Goal: Task Accomplishment & Management: Manage account settings

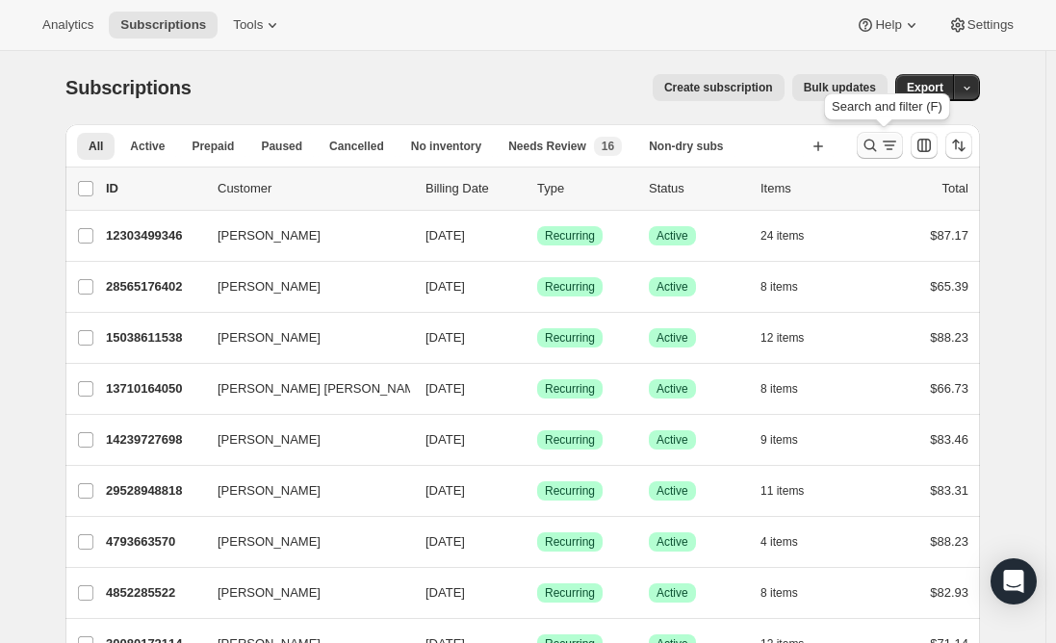
click at [893, 151] on icon "Search and filter results" at bounding box center [889, 145] width 19 height 19
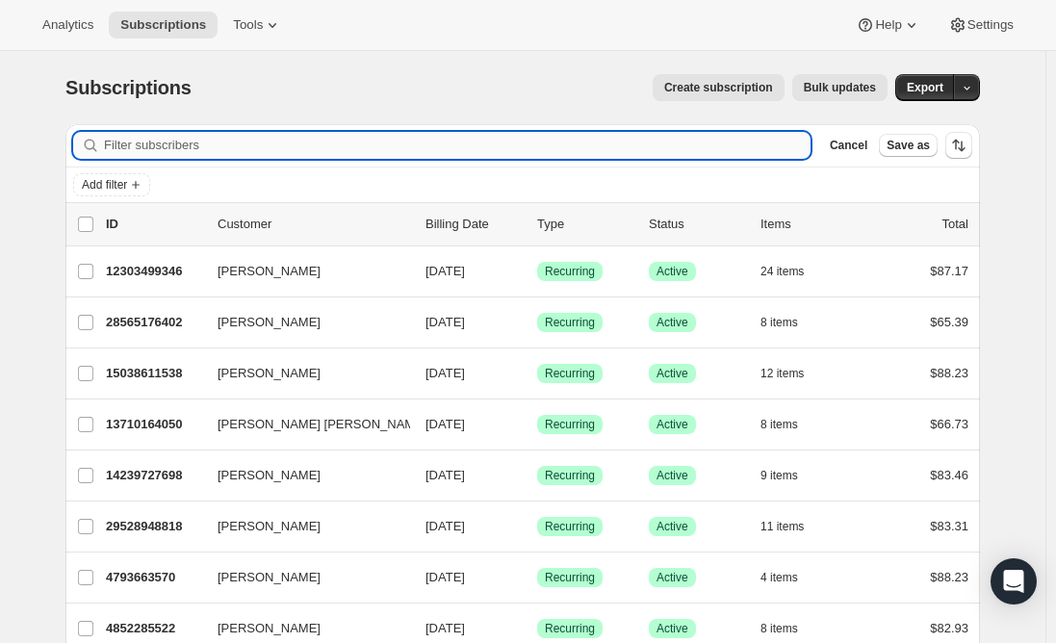
click at [499, 152] on input "Filter subscribers" at bounding box center [457, 145] width 707 height 27
paste input "[EMAIL_ADDRESS][DOMAIN_NAME]"
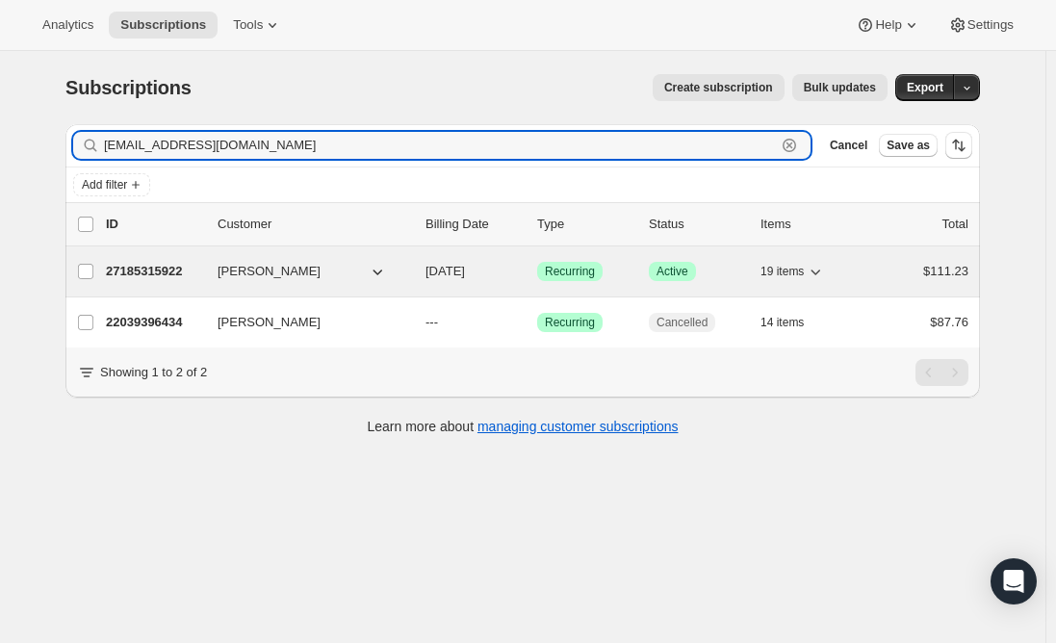
type input "[EMAIL_ADDRESS][DOMAIN_NAME]"
click at [145, 264] on p "27185315922" at bounding box center [154, 271] width 96 height 19
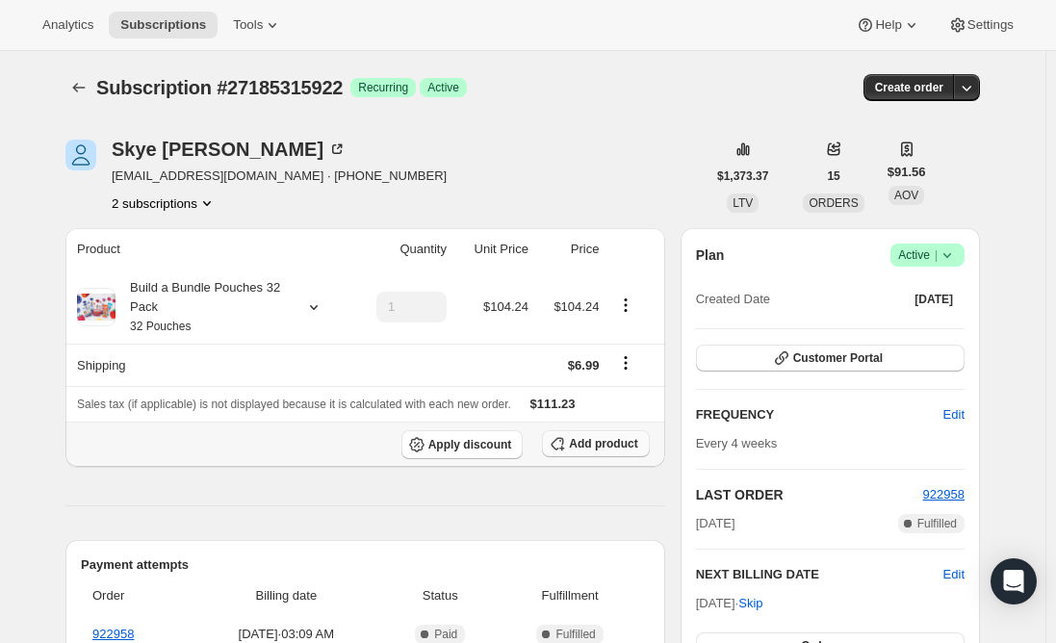
click at [619, 447] on span "Add product" at bounding box center [603, 443] width 68 height 15
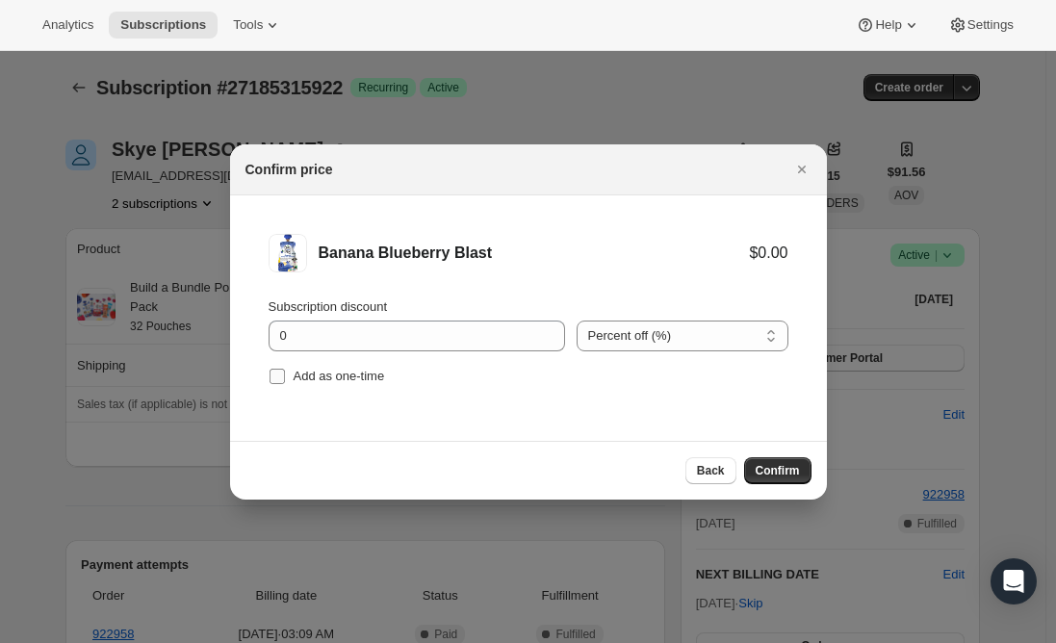
click at [278, 375] on input "Add as one-time" at bounding box center [277, 376] width 15 height 15
checkbox input "true"
click at [787, 467] on span "Confirm" at bounding box center [778, 470] width 44 height 15
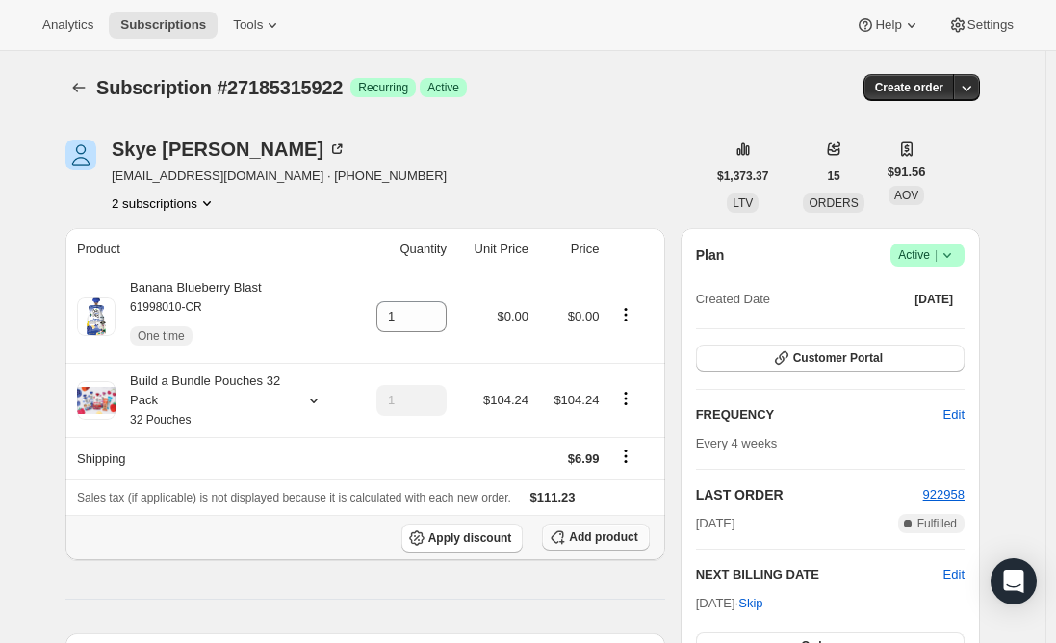
click at [616, 538] on span "Add product" at bounding box center [603, 537] width 68 height 15
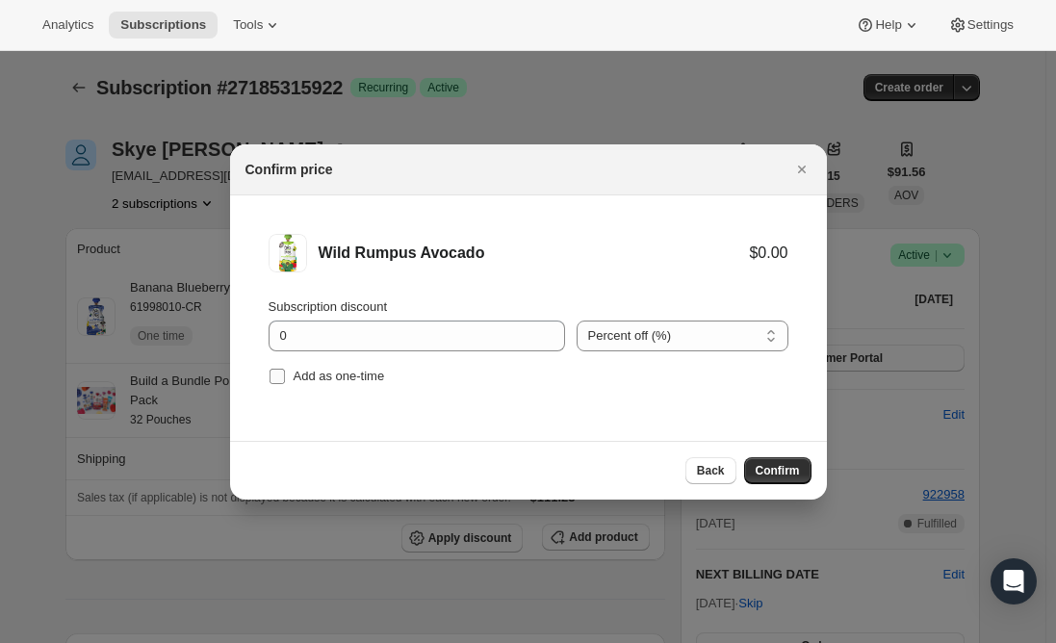
click at [288, 379] on label "Add as one-time" at bounding box center [327, 376] width 117 height 27
click at [285, 379] on input "Add as one-time" at bounding box center [277, 376] width 15 height 15
checkbox input "true"
click at [779, 470] on span "Confirm" at bounding box center [778, 470] width 44 height 15
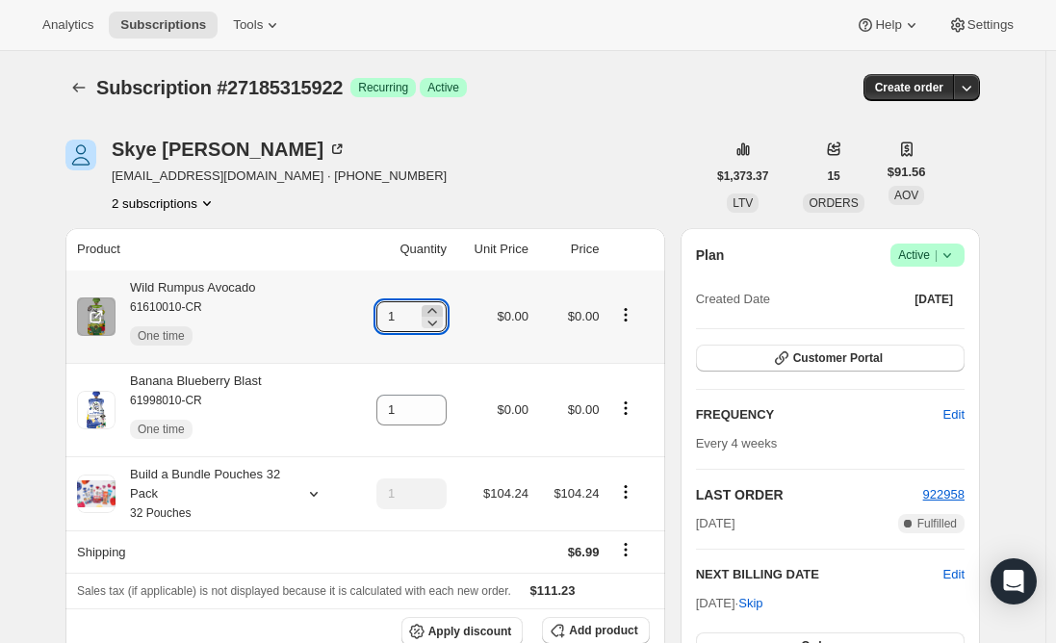
click at [442, 305] on icon at bounding box center [432, 310] width 19 height 19
type input "2"
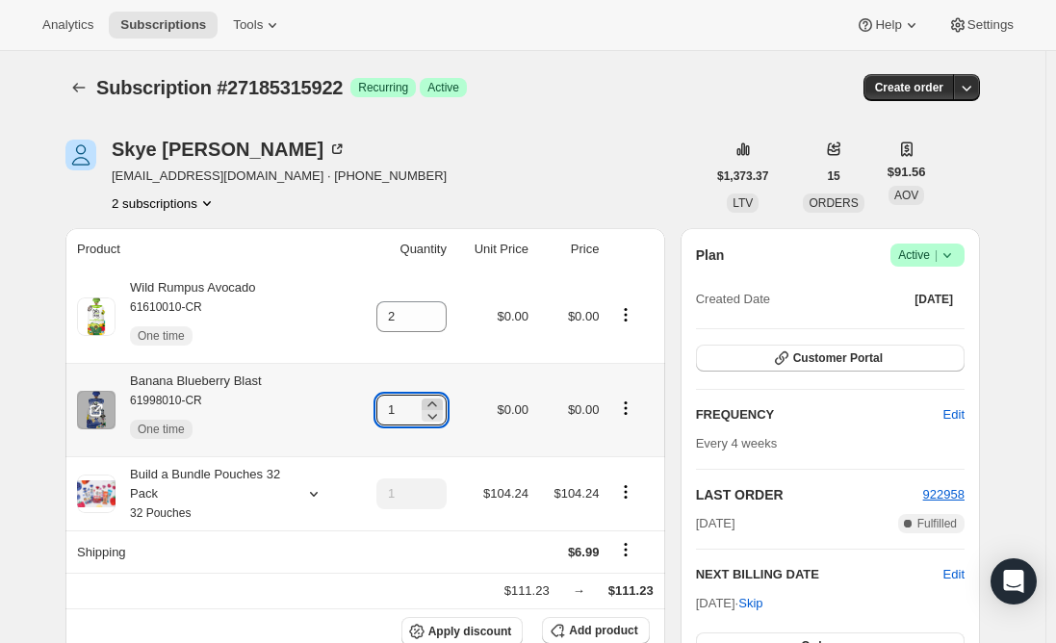
click at [436, 404] on icon at bounding box center [432, 404] width 9 height 5
type input "5"
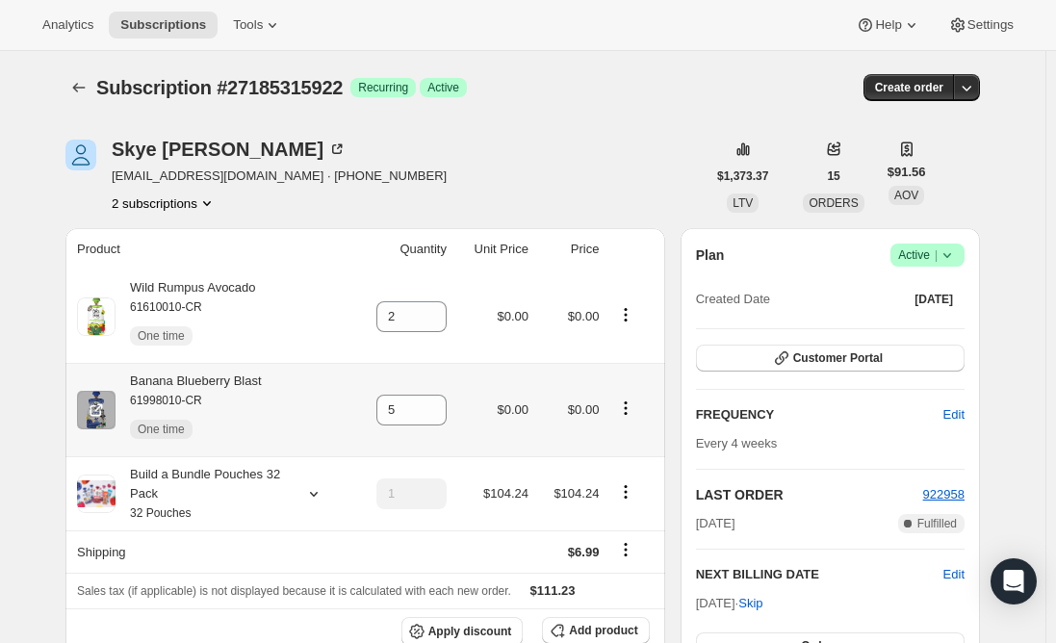
click at [228, 376] on div "Banana Blueberry Blast 61998010-CR One time" at bounding box center [189, 410] width 146 height 77
click at [225, 378] on div "Banana Blueberry Blast 61998010-CR One time" at bounding box center [189, 410] width 146 height 77
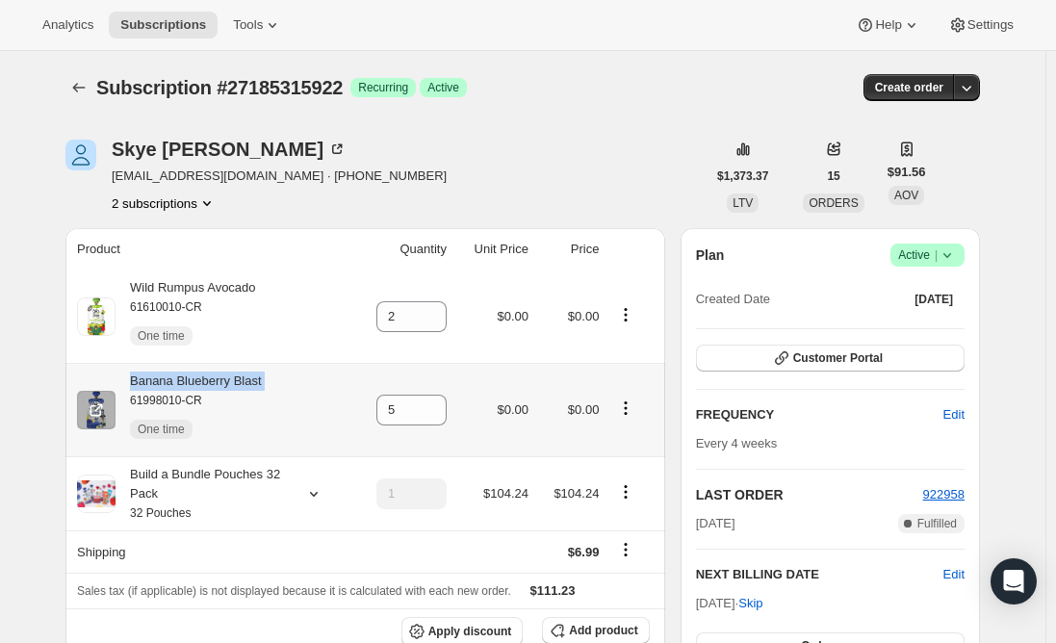
copy div "Banana Blueberry Blast"
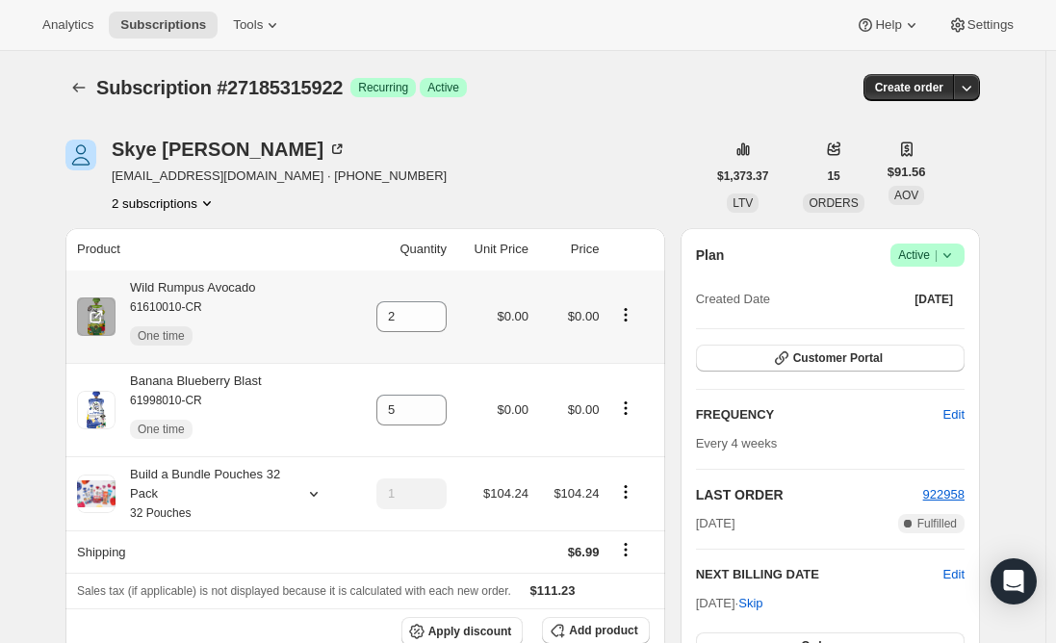
click at [249, 289] on div "Wild Rumpus Avocado 61610010-CR One time" at bounding box center [186, 316] width 141 height 77
copy div "Wild Rumpus Avocado"
click at [168, 14] on button "Subscriptions" at bounding box center [163, 25] width 109 height 27
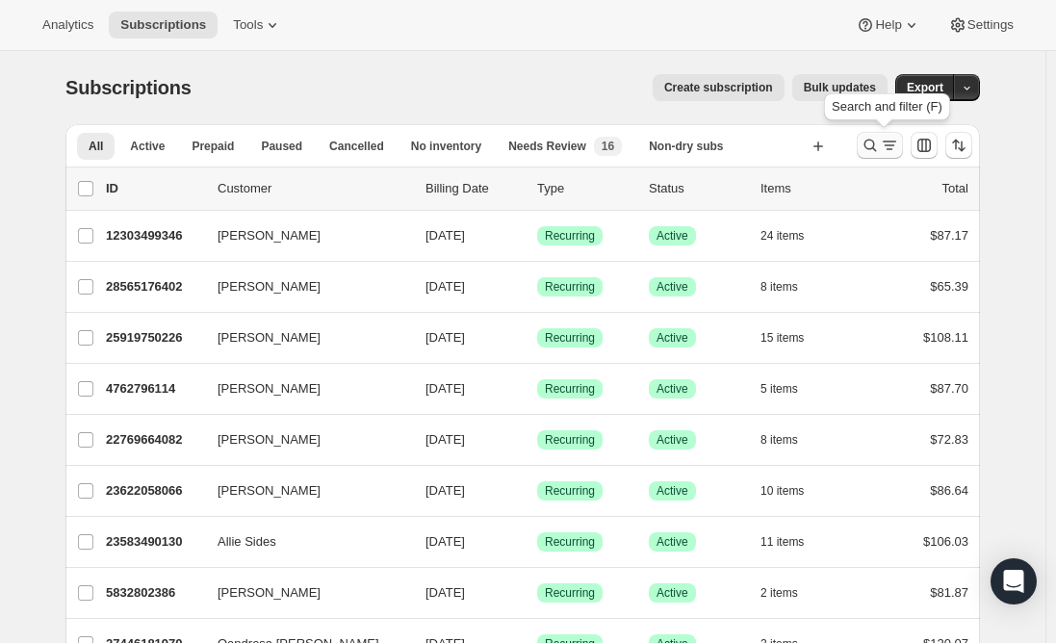
click at [872, 147] on icon "Search and filter results" at bounding box center [870, 145] width 19 height 19
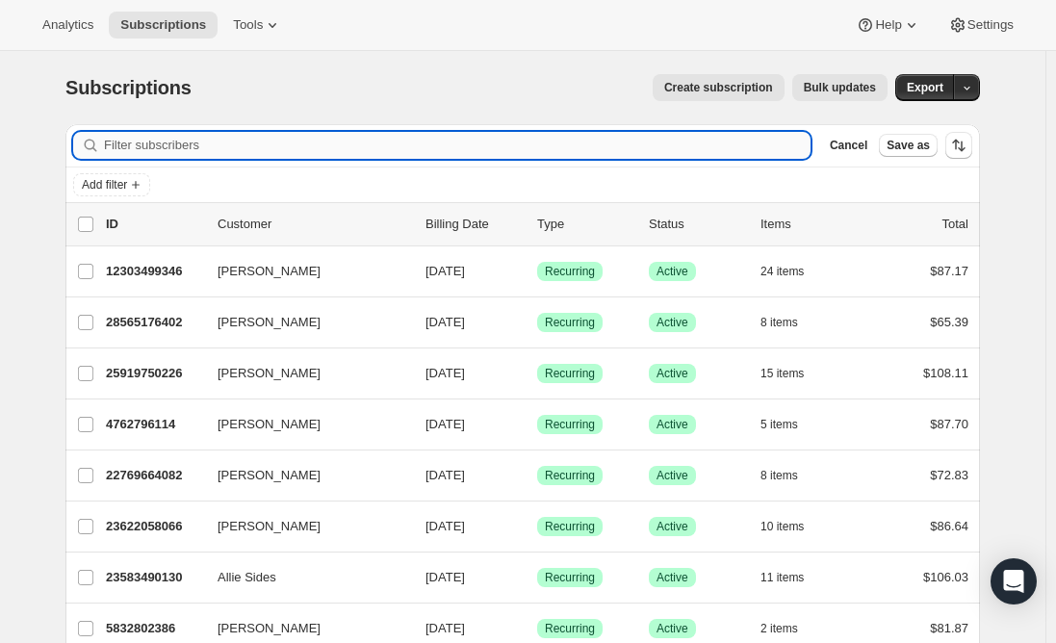
click at [156, 143] on input "Filter subscribers" at bounding box center [457, 145] width 707 height 27
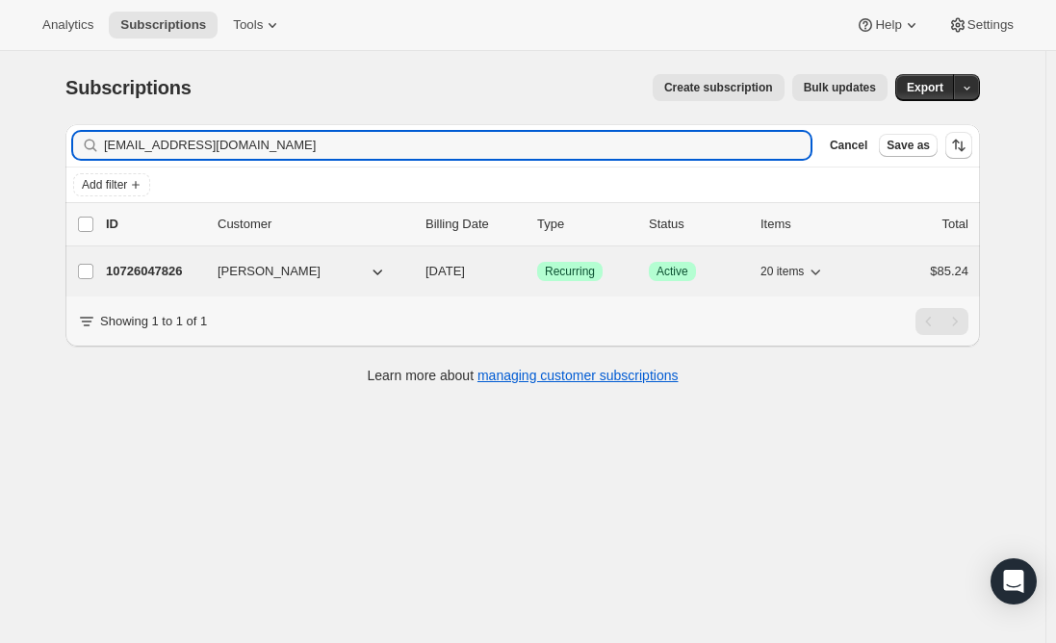
type input "[EMAIL_ADDRESS][DOMAIN_NAME]"
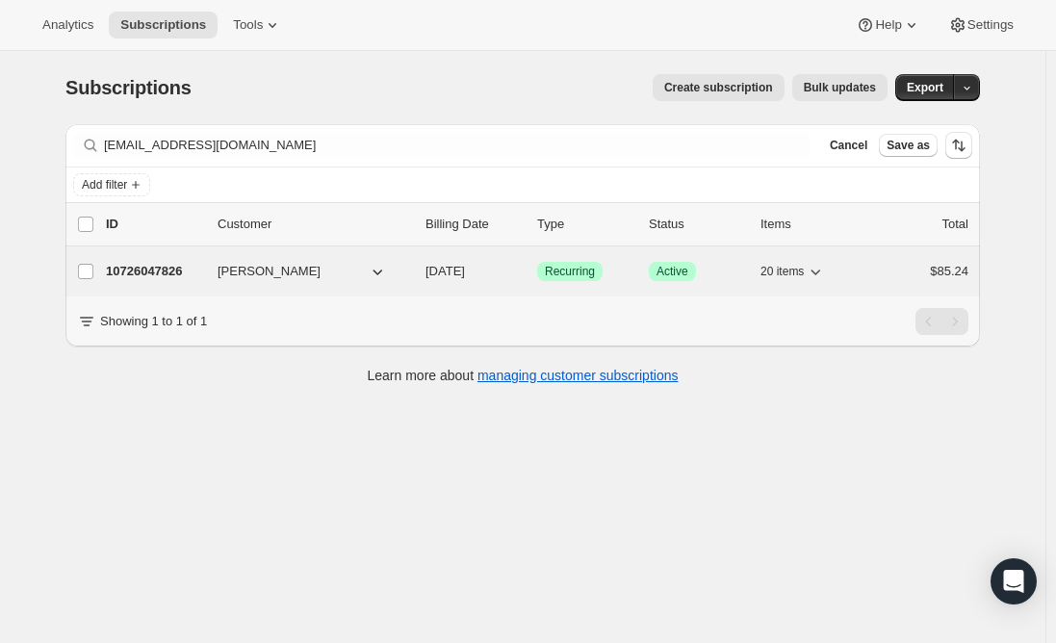
click at [140, 263] on p "10726047826" at bounding box center [154, 271] width 96 height 19
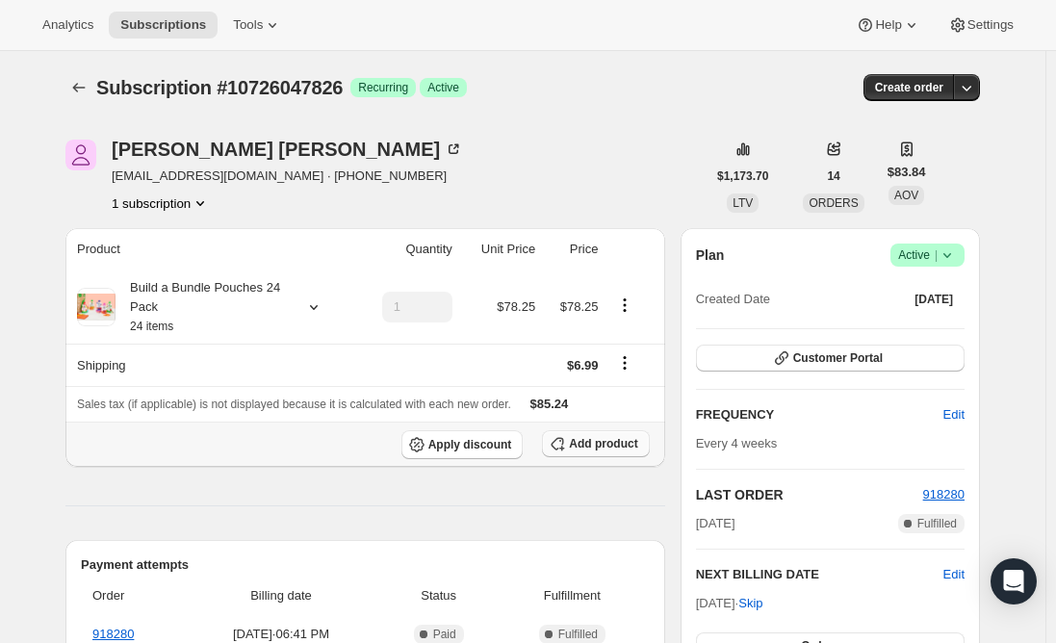
click at [615, 448] on span "Add product" at bounding box center [603, 443] width 68 height 15
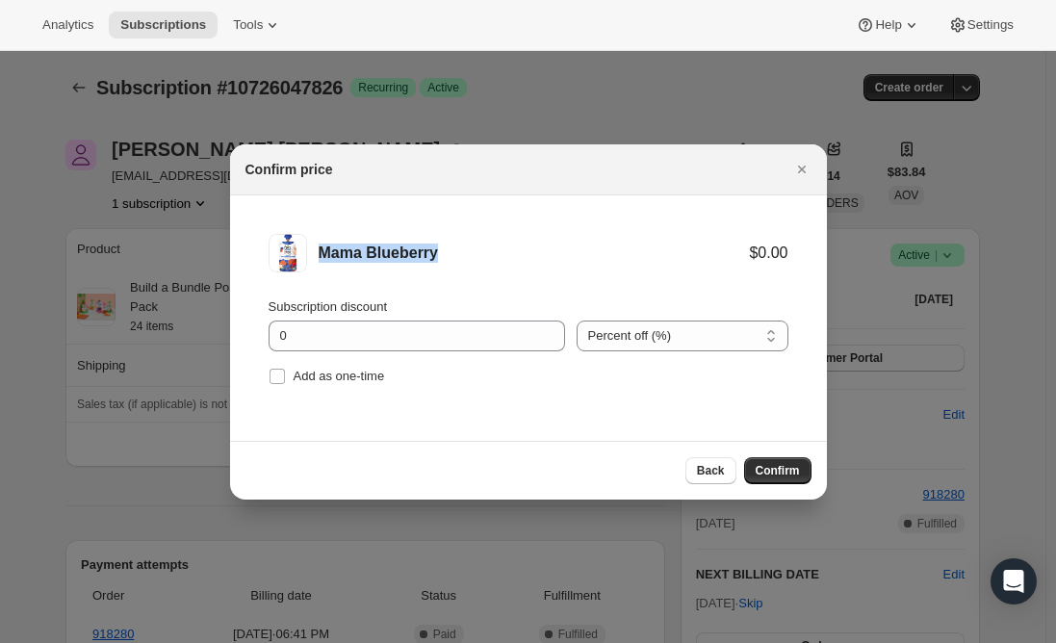
drag, startPoint x: 454, startPoint y: 251, endPoint x: 315, endPoint y: 249, distance: 138.7
click at [315, 249] on div "Mama Blueberry $0.00" at bounding box center [529, 253] width 520 height 39
copy div "Mama Blueberry"
click at [280, 381] on input "Add as one-time" at bounding box center [277, 376] width 15 height 15
checkbox input "true"
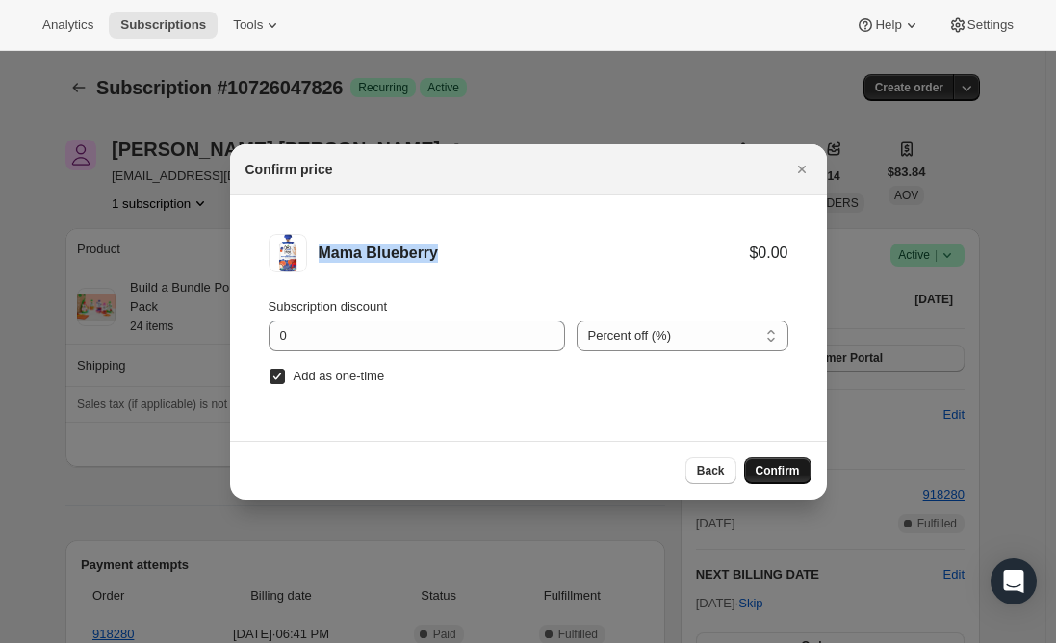
click at [788, 473] on span "Confirm" at bounding box center [778, 470] width 44 height 15
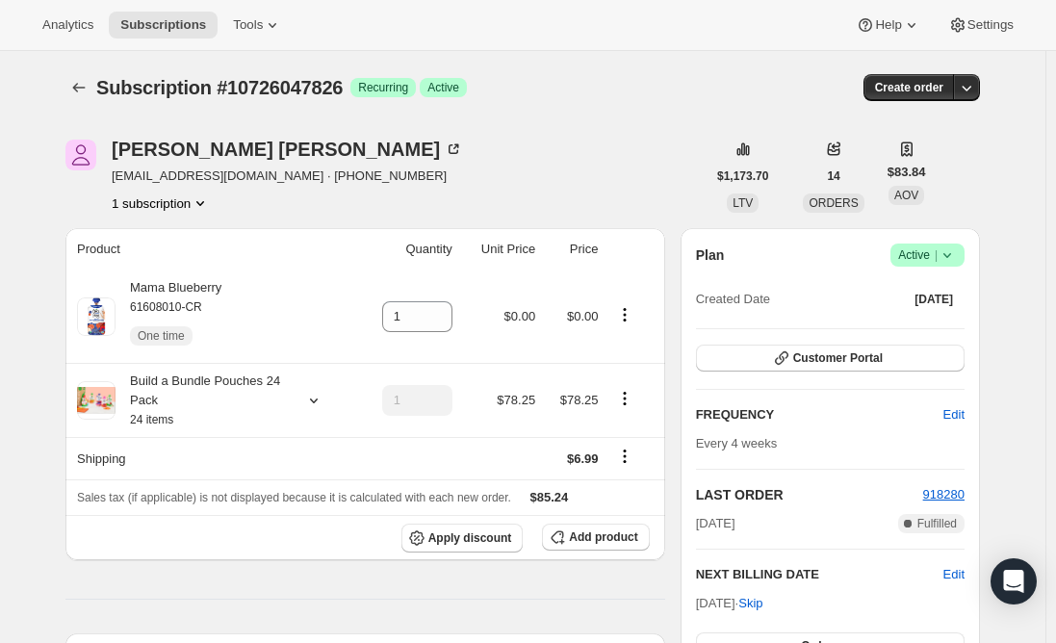
drag, startPoint x: 297, startPoint y: 602, endPoint x: 316, endPoint y: 567, distance: 39.7
click at [444, 306] on icon at bounding box center [438, 310] width 19 height 19
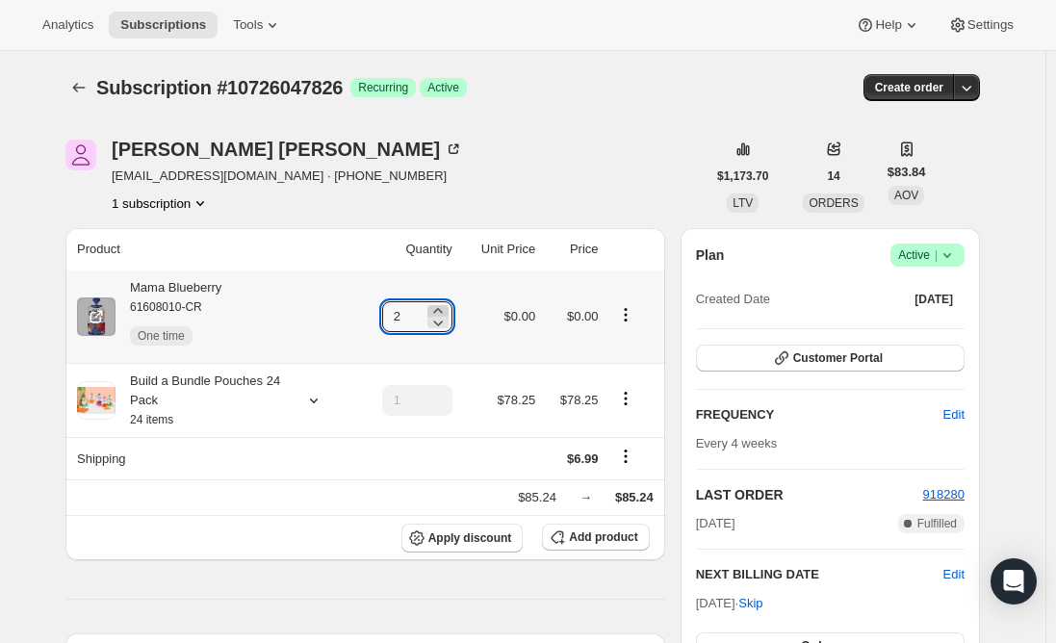
click at [444, 306] on icon at bounding box center [438, 310] width 19 height 19
type input "3"
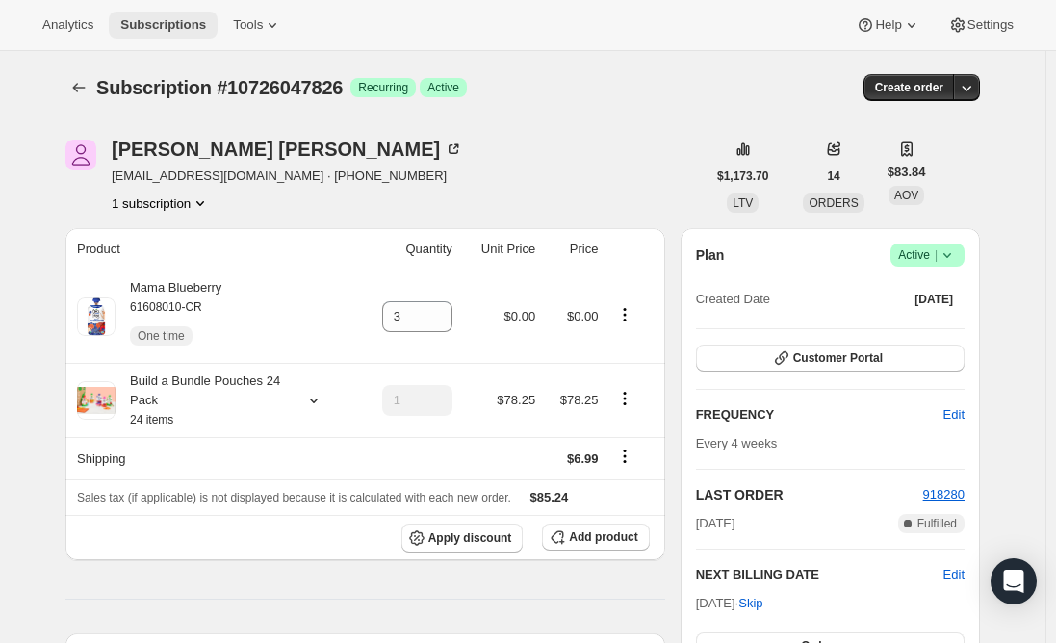
click at [180, 33] on button "Subscriptions" at bounding box center [163, 25] width 109 height 27
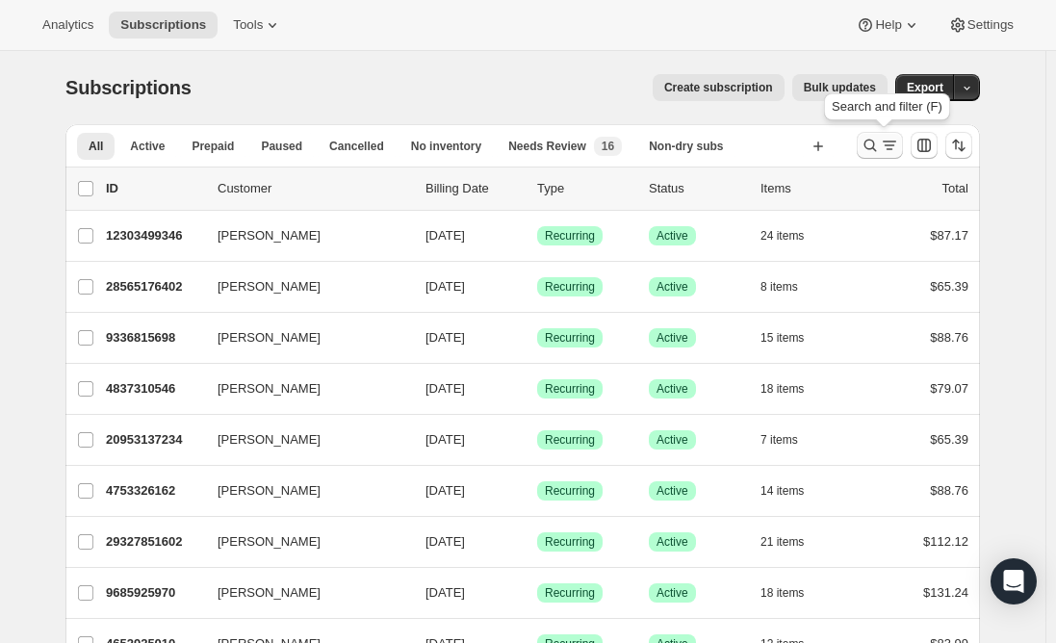
click at [877, 148] on icon "Search and filter results" at bounding box center [871, 146] width 13 height 13
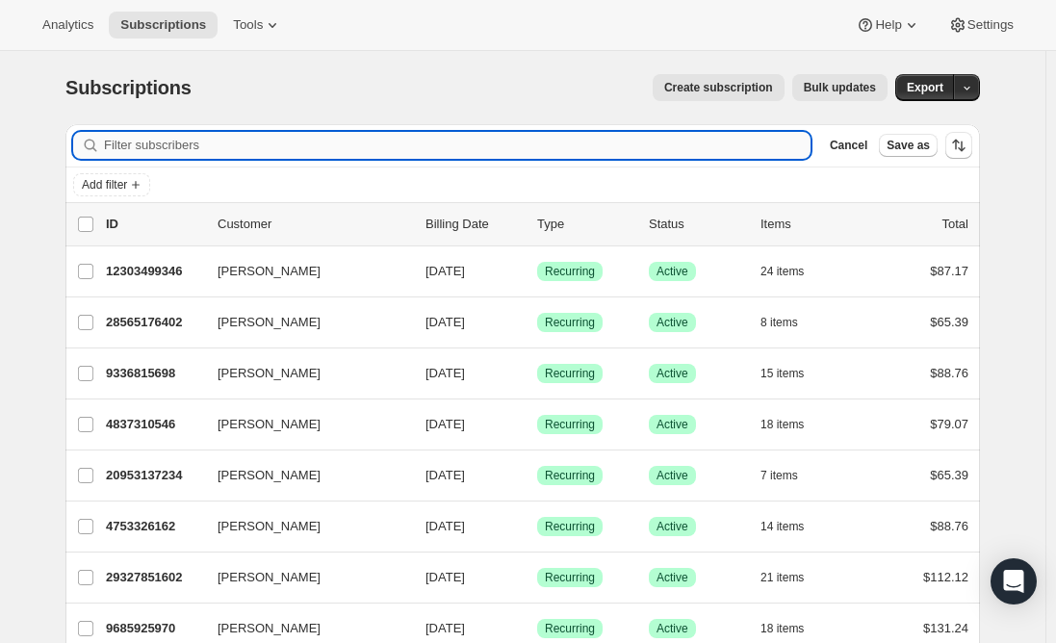
click at [153, 142] on input "Filter subscribers" at bounding box center [457, 145] width 707 height 27
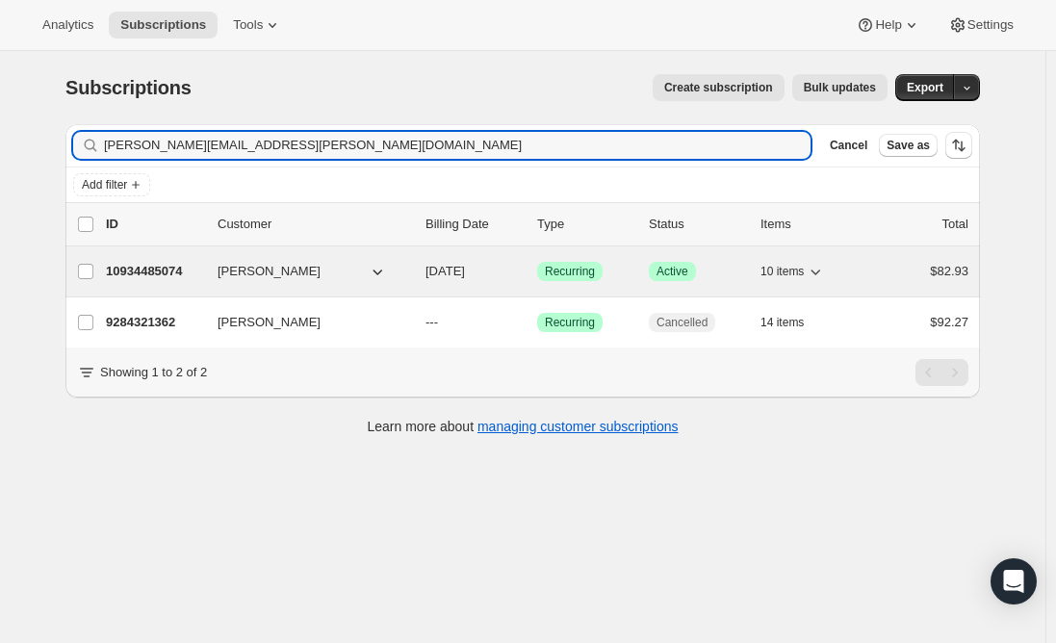
type input "[PERSON_NAME][EMAIL_ADDRESS][PERSON_NAME][DOMAIN_NAME]"
click at [129, 271] on p "10934485074" at bounding box center [154, 271] width 96 height 19
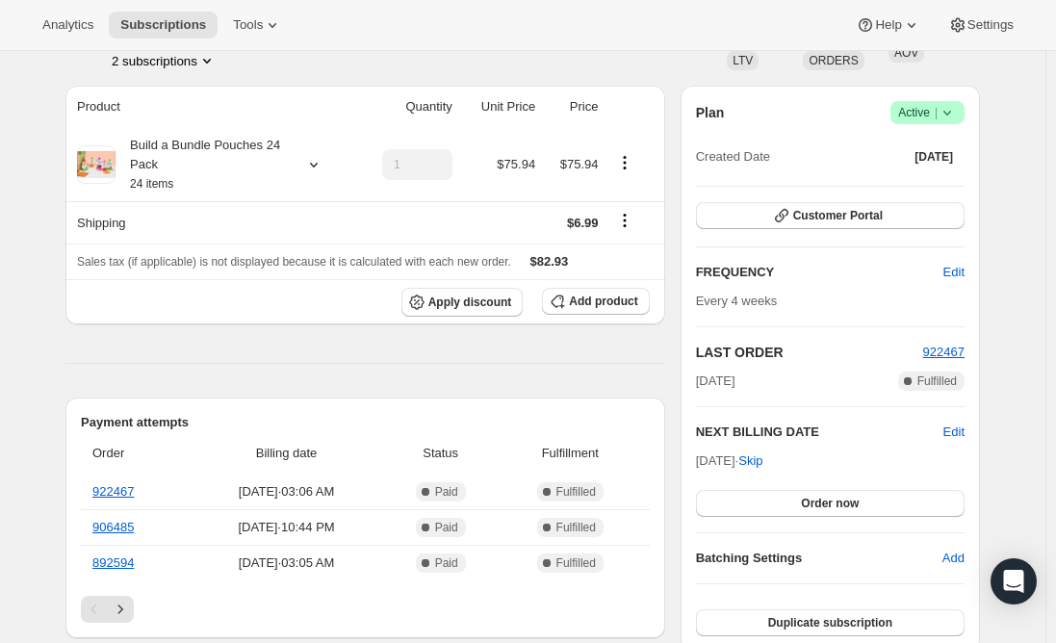
scroll to position [96, 0]
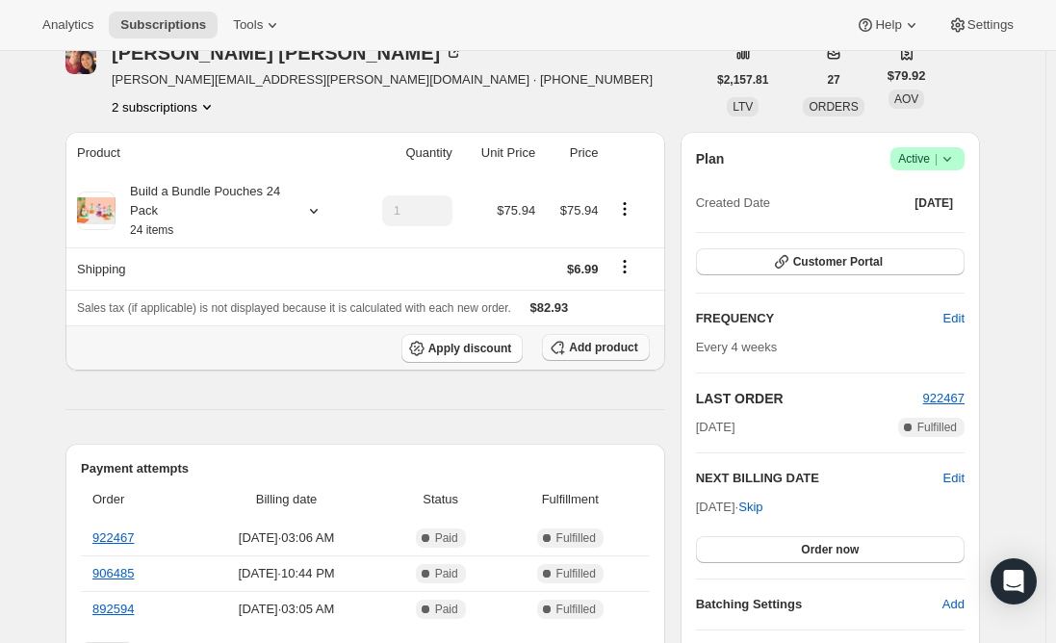
click at [610, 351] on span "Add product" at bounding box center [603, 347] width 68 height 15
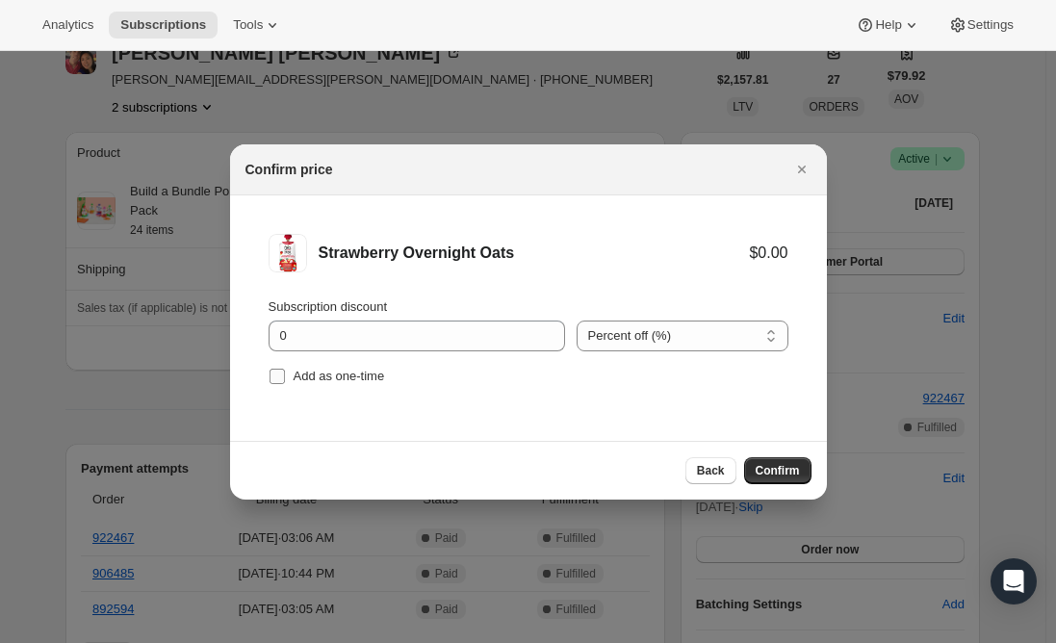
click at [287, 375] on label "Add as one-time" at bounding box center [327, 376] width 117 height 27
click at [285, 375] on input "Add as one-time" at bounding box center [277, 376] width 15 height 15
checkbox input "true"
click at [770, 475] on span "Confirm" at bounding box center [778, 470] width 44 height 15
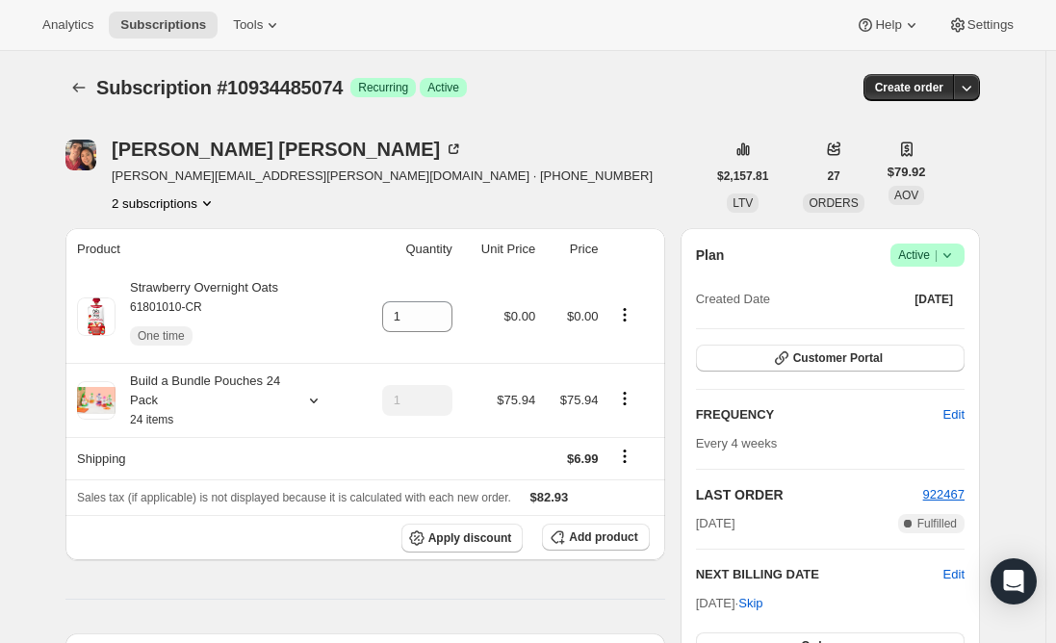
scroll to position [96, 0]
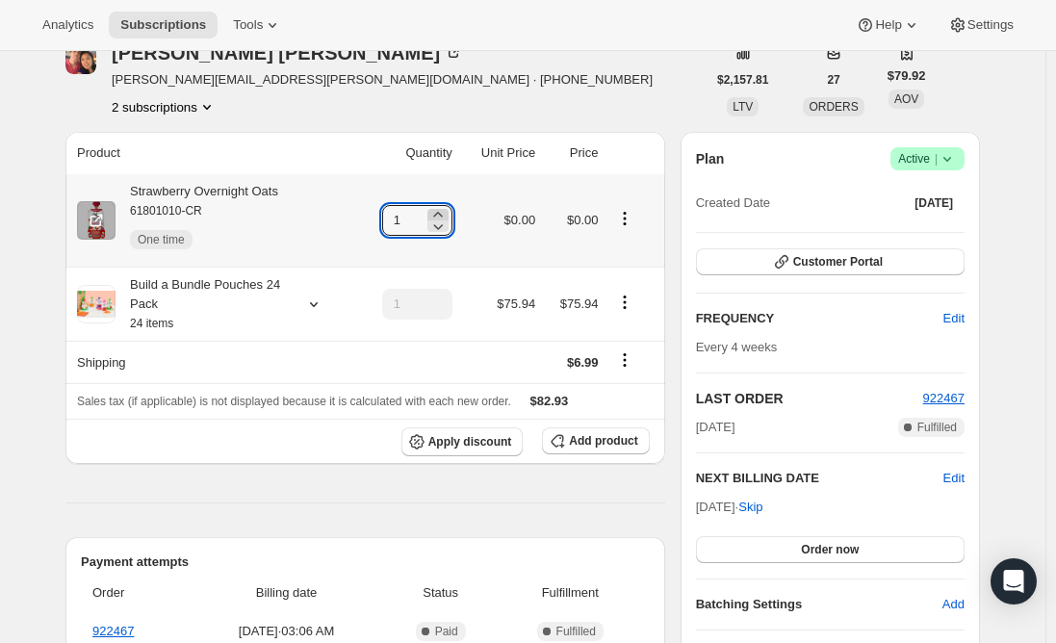
click at [442, 208] on icon at bounding box center [438, 214] width 19 height 19
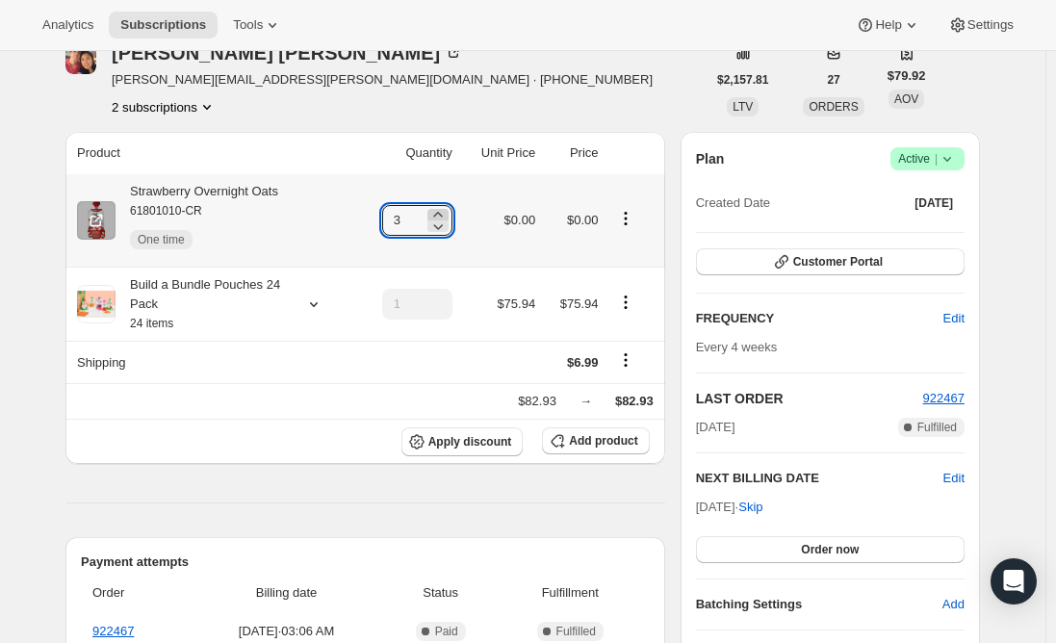
click at [442, 208] on icon at bounding box center [438, 214] width 19 height 19
type input "6"
click at [242, 195] on div "Strawberry Overnight Oats 61801010-CR One time" at bounding box center [197, 220] width 163 height 77
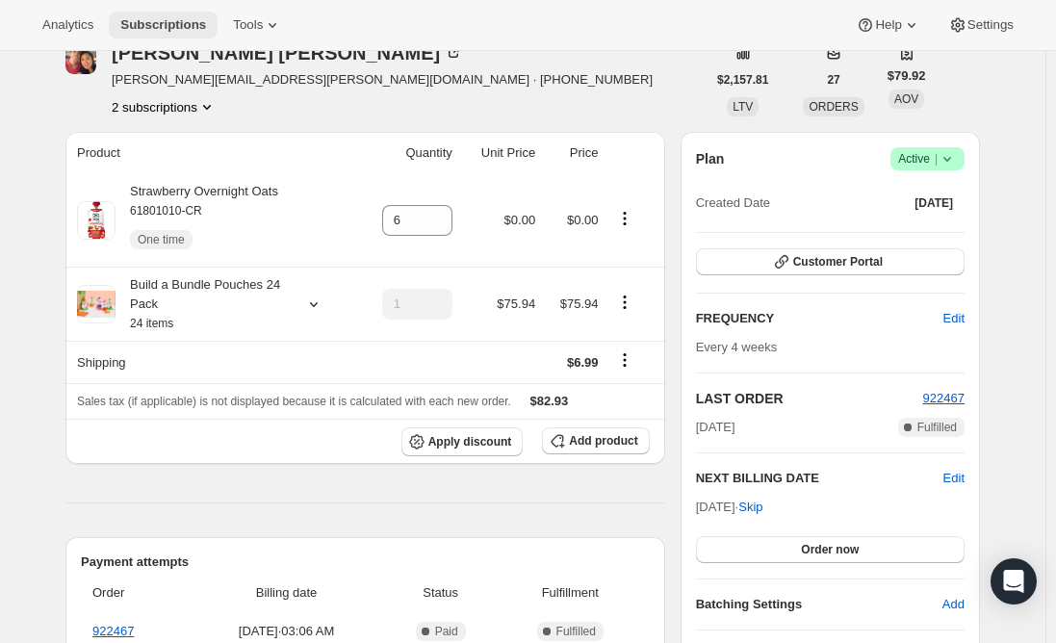
click at [138, 24] on span "Subscriptions" at bounding box center [163, 24] width 86 height 15
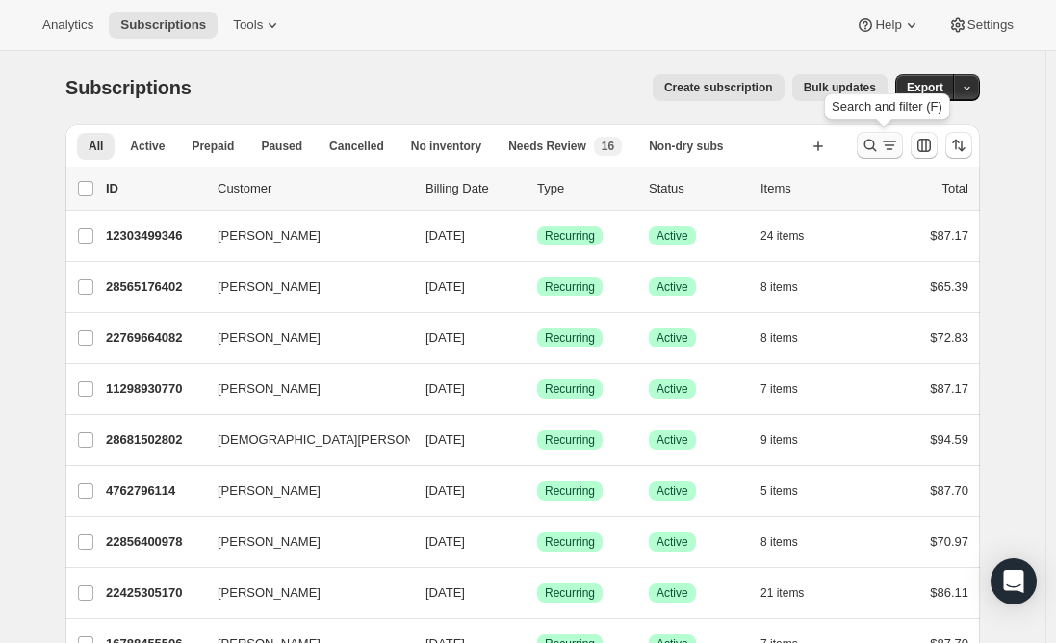
click at [876, 151] on icon "Search and filter results" at bounding box center [870, 145] width 19 height 19
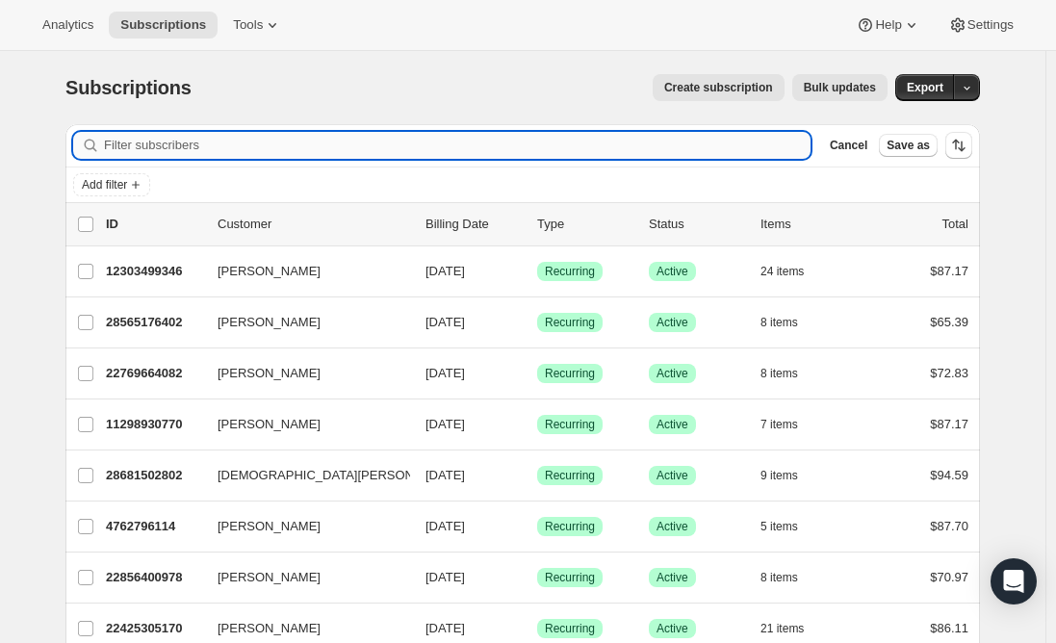
click at [436, 151] on input "Filter subscribers" at bounding box center [457, 145] width 707 height 27
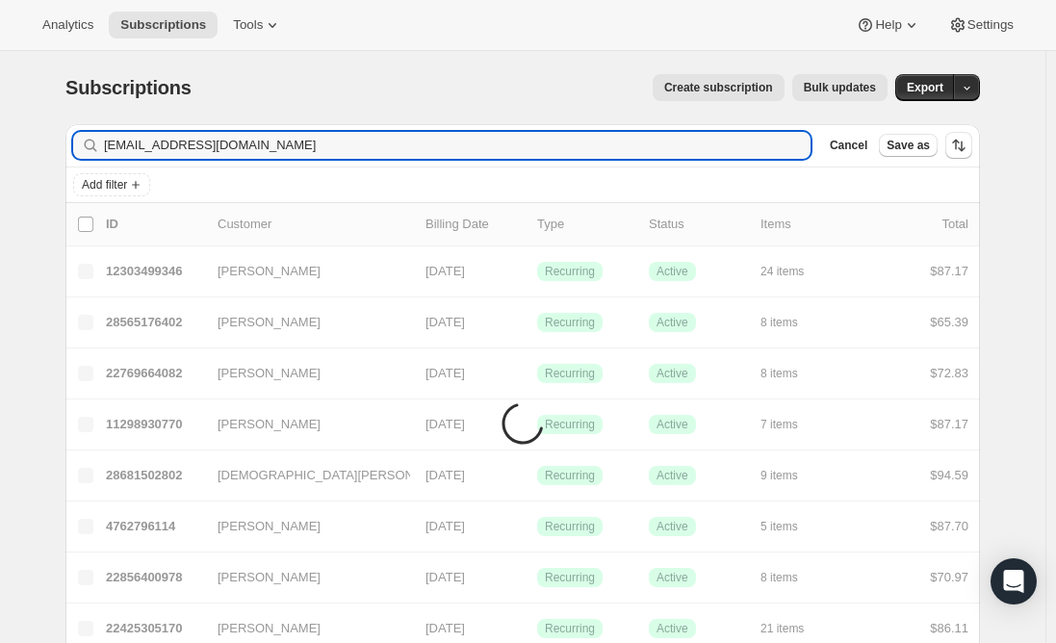
type input "[EMAIL_ADDRESS][DOMAIN_NAME]"
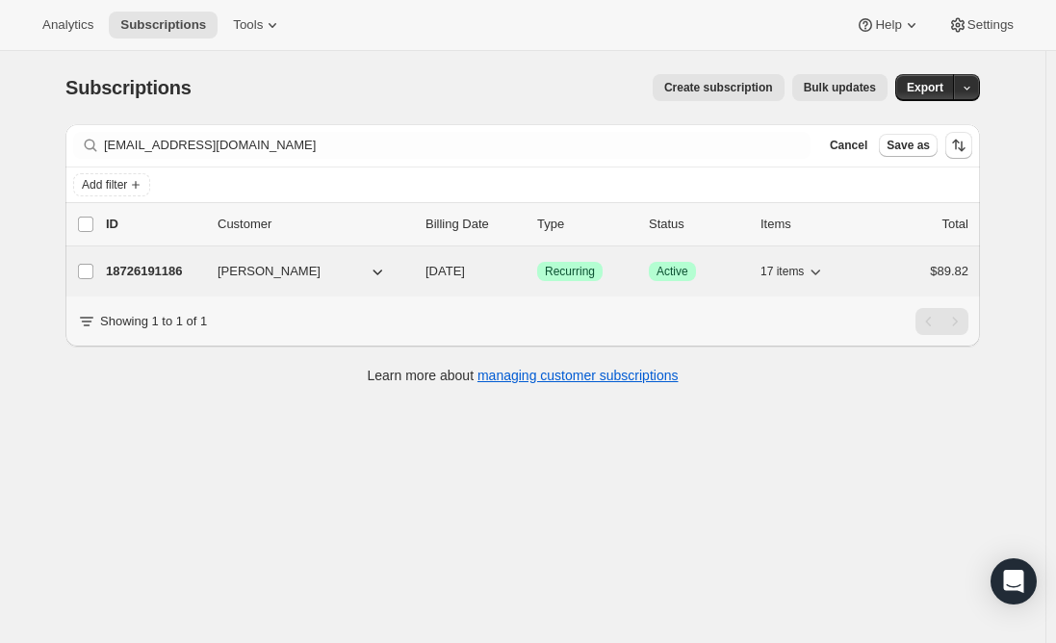
click at [159, 272] on p "18726191186" at bounding box center [154, 271] width 96 height 19
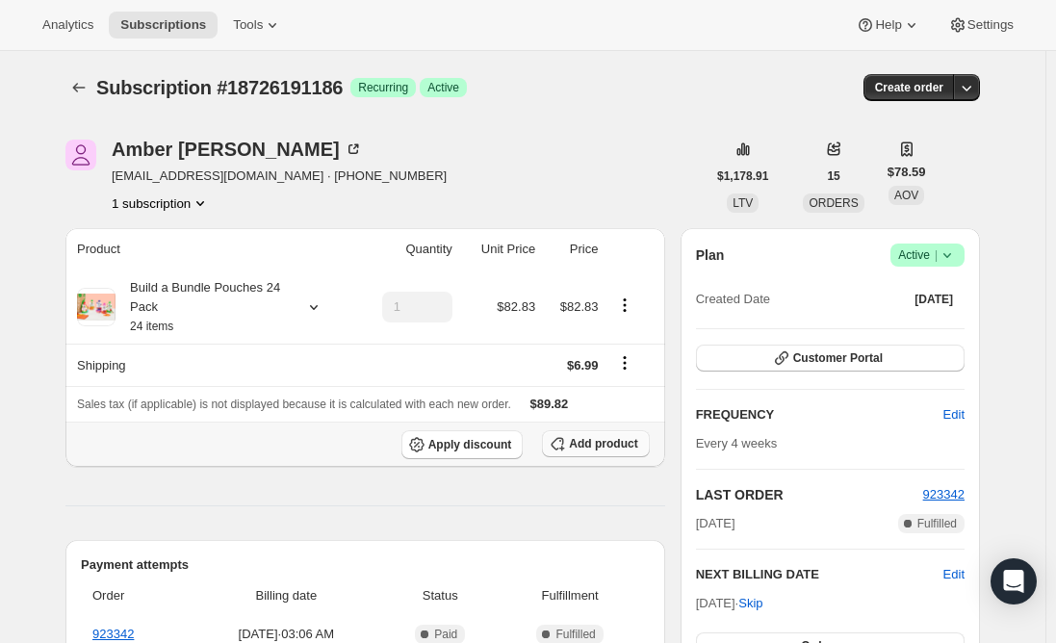
click at [637, 441] on span "Add product" at bounding box center [603, 443] width 68 height 15
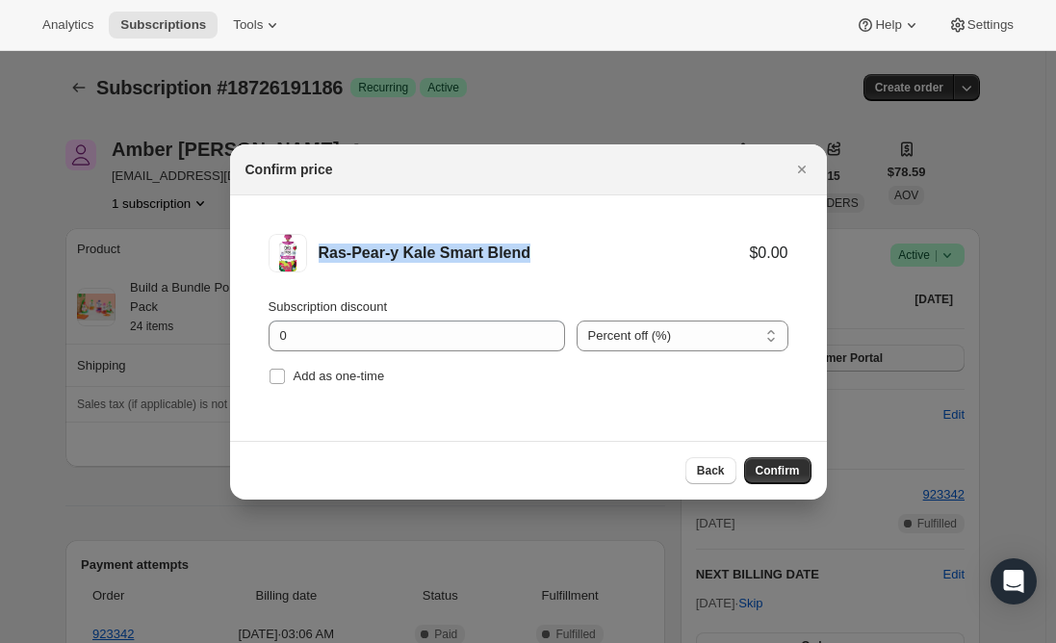
drag, startPoint x: 537, startPoint y: 248, endPoint x: 322, endPoint y: 251, distance: 215.7
click at [322, 251] on div "Ras-Pear-y Kale Smart Blend" at bounding box center [534, 253] width 431 height 19
copy div "Ras-Pear-y Kale Smart Blend"
click at [282, 376] on input "Add as one-time" at bounding box center [277, 376] width 15 height 15
checkbox input "true"
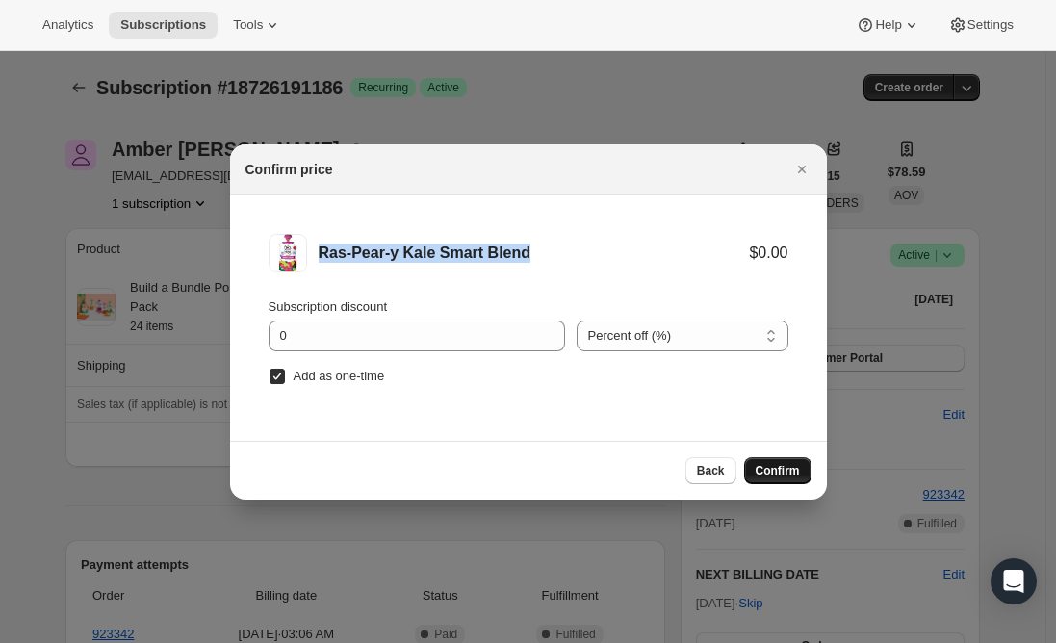
click at [783, 472] on span "Confirm" at bounding box center [778, 470] width 44 height 15
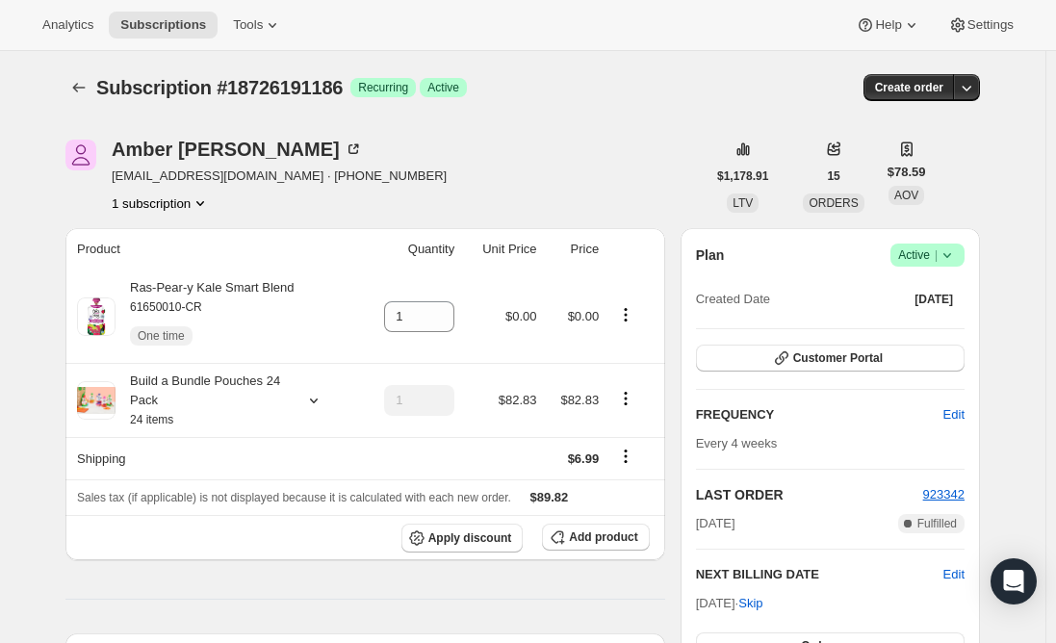
drag, startPoint x: 284, startPoint y: 583, endPoint x: 302, endPoint y: 578, distance: 18.9
click at [448, 308] on icon at bounding box center [439, 310] width 19 height 19
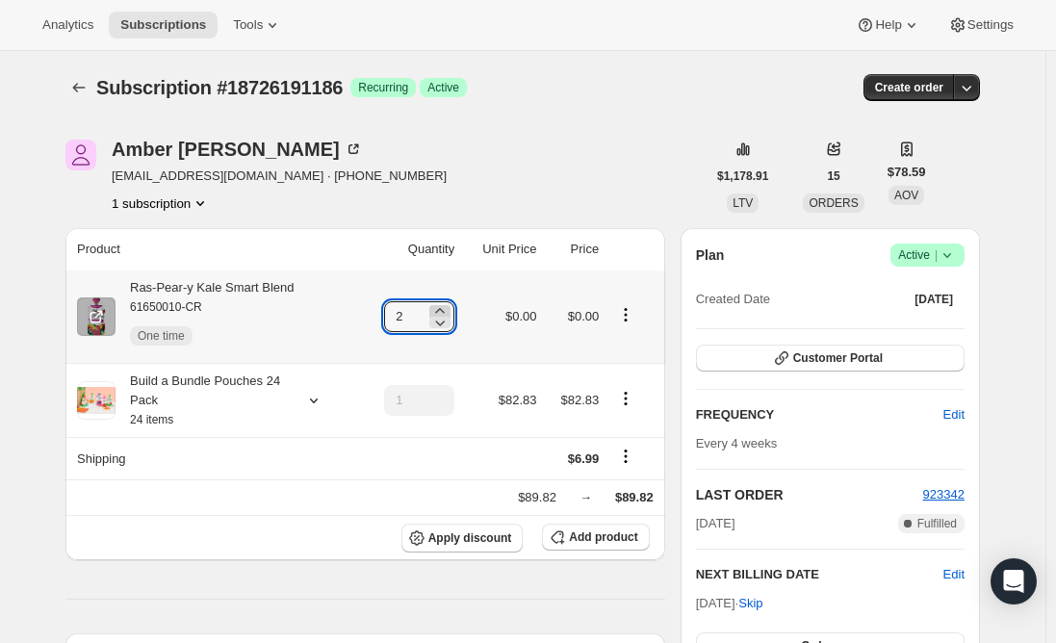
click at [448, 308] on icon at bounding box center [439, 310] width 19 height 19
type input "5"
